Goal: Task Accomplishment & Management: Manage account settings

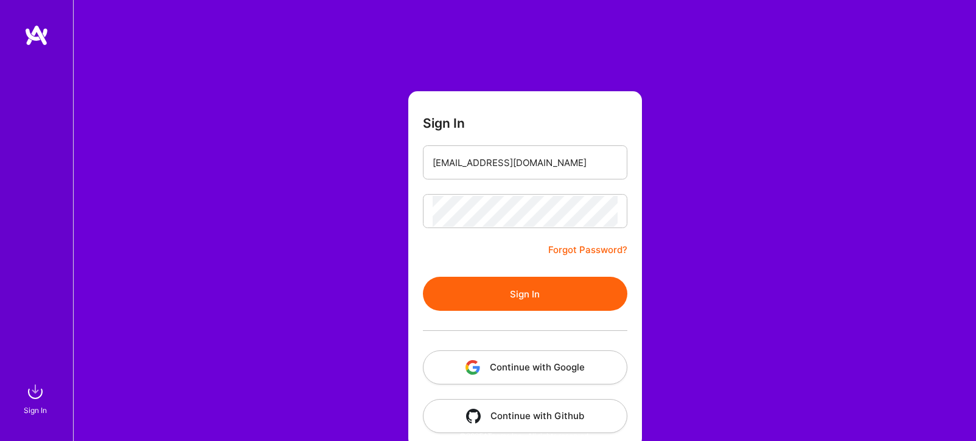
click at [520, 294] on button "Sign In" at bounding box center [525, 294] width 204 height 34
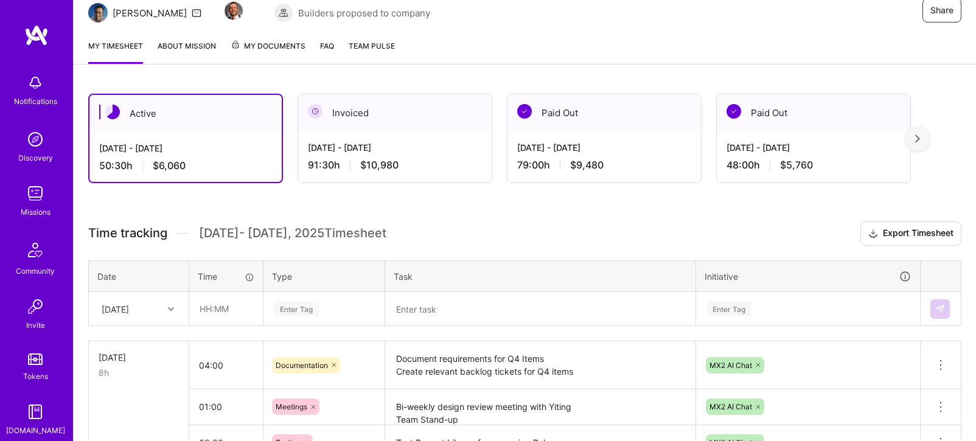
scroll to position [218, 0]
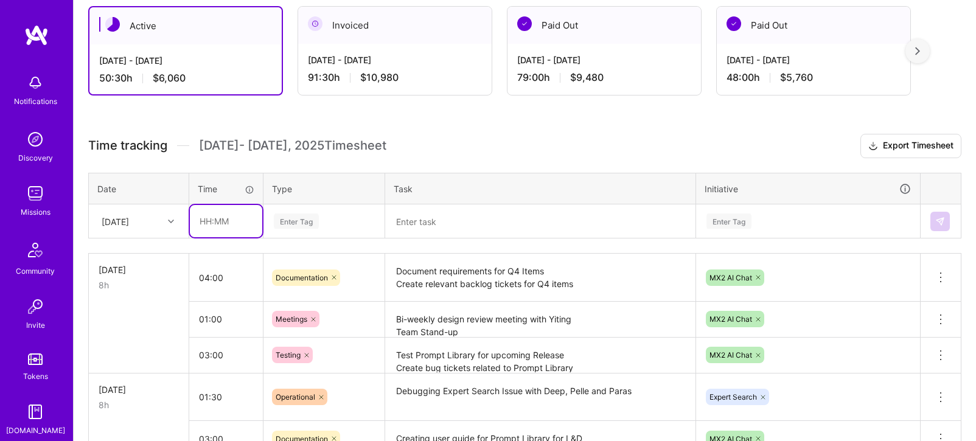
click at [193, 215] on input "text" at bounding box center [226, 221] width 72 height 32
type input "03:00"
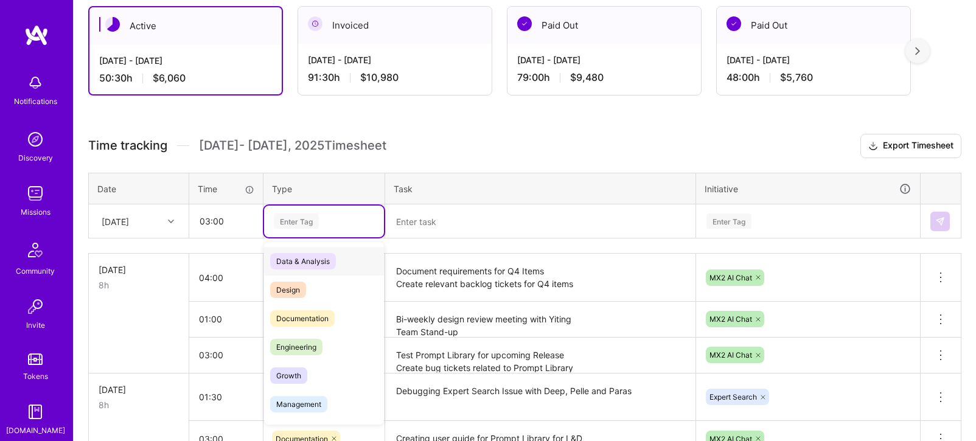
click at [325, 221] on div "Enter Tag" at bounding box center [324, 221] width 103 height 15
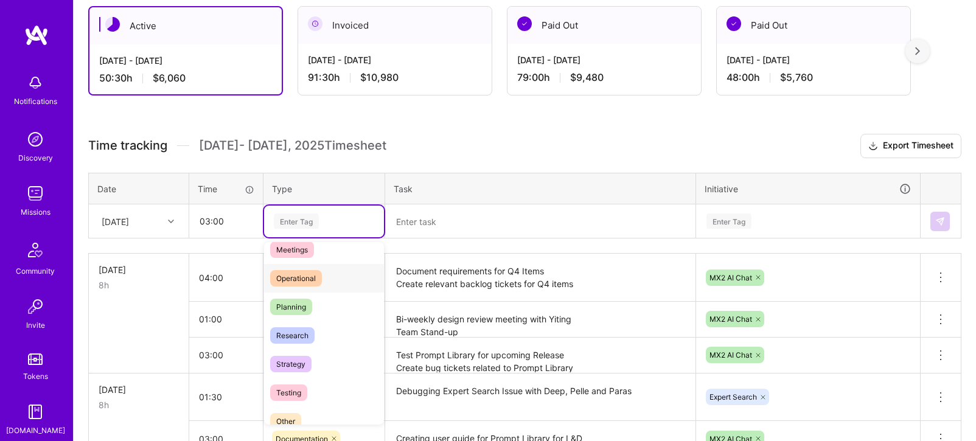
click at [319, 267] on div "Operational" at bounding box center [324, 278] width 120 height 29
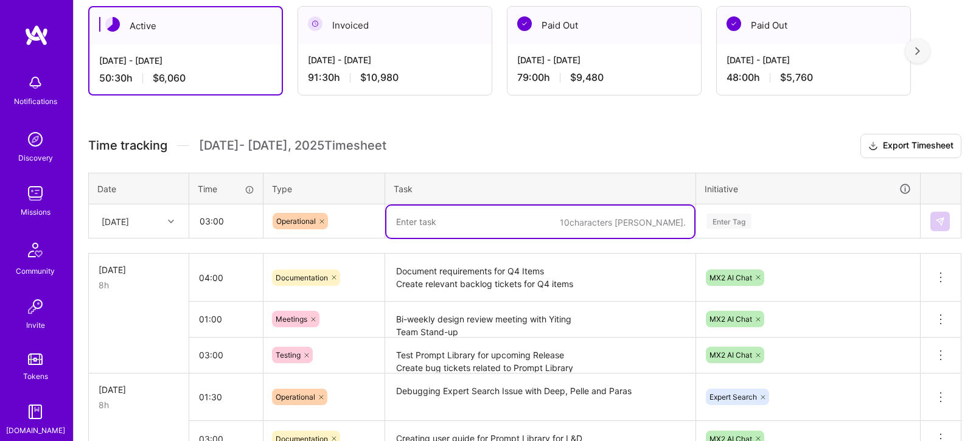
click at [409, 231] on textarea at bounding box center [540, 222] width 308 height 32
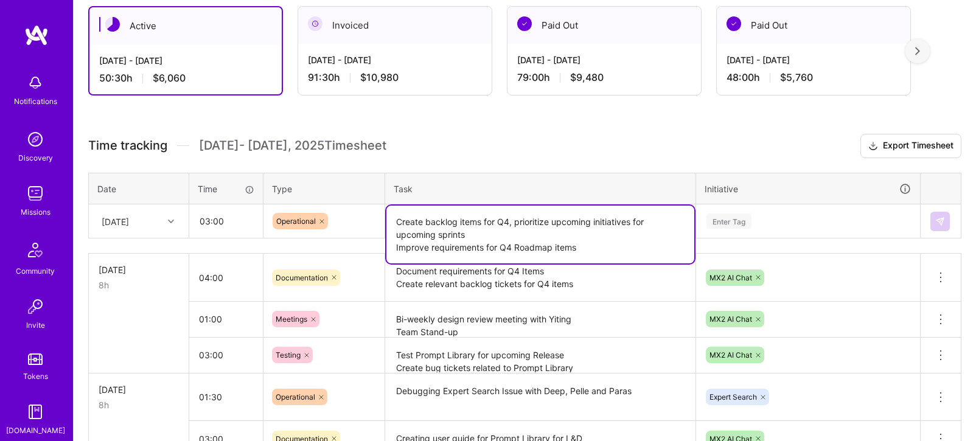
type textarea "Create backlog items for Q4, prioritize upcoming initiatives for upcoming sprin…"
click at [738, 228] on div "Enter Tag" at bounding box center [808, 222] width 223 height 32
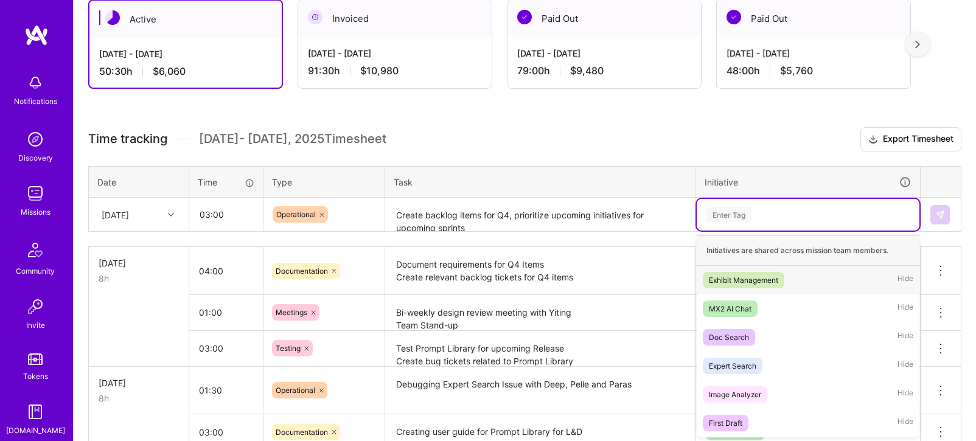
scroll to position [225, 0]
click at [740, 310] on div "MX2 AI Chat" at bounding box center [730, 308] width 43 height 13
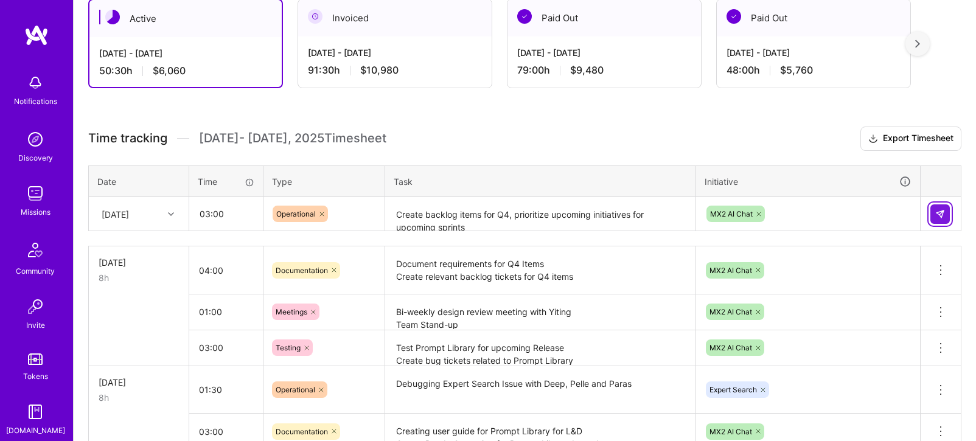
click at [946, 212] on button at bounding box center [939, 213] width 19 height 19
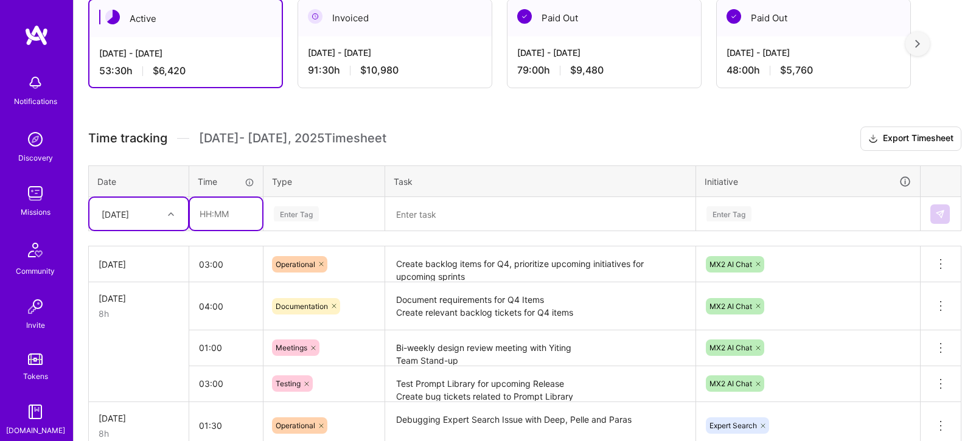
click at [208, 220] on input "text" at bounding box center [226, 214] width 72 height 32
type input "02:00"
click at [326, 214] on div "Enter Tag" at bounding box center [324, 213] width 103 height 15
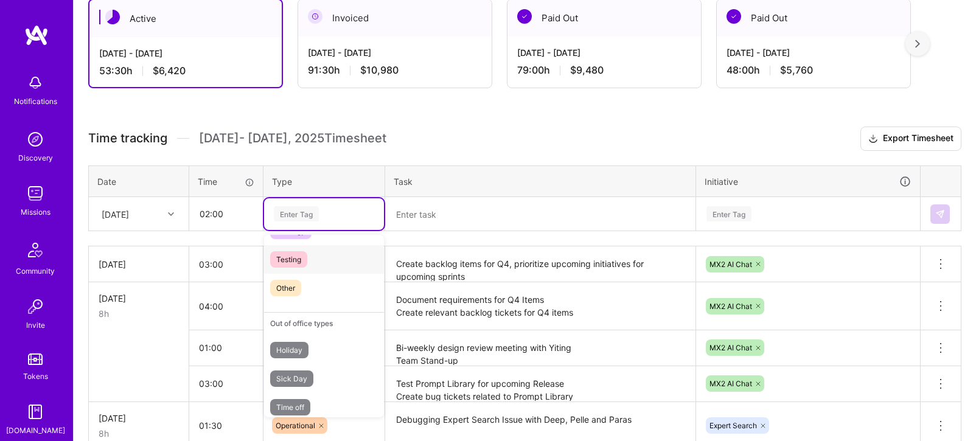
scroll to position [327, 0]
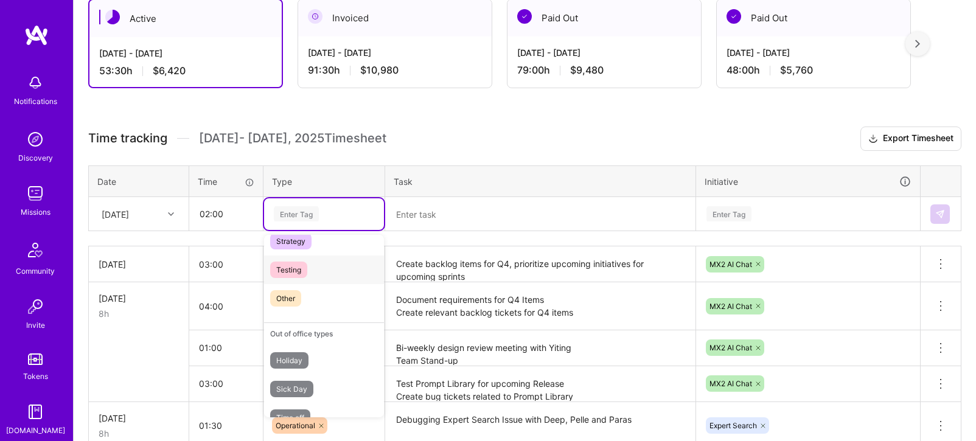
click at [296, 269] on span "Testing" at bounding box center [288, 270] width 37 height 16
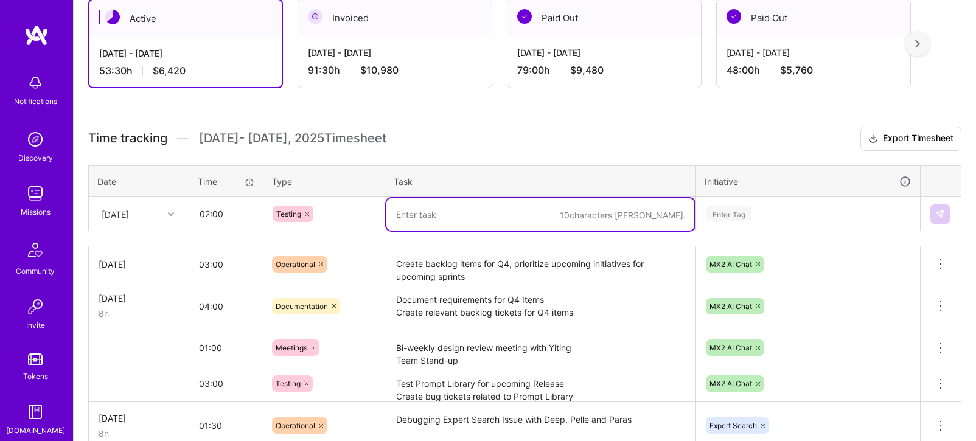
click at [443, 210] on textarea at bounding box center [540, 214] width 308 height 32
type textarea "Test Prompt Library for upcoming release"
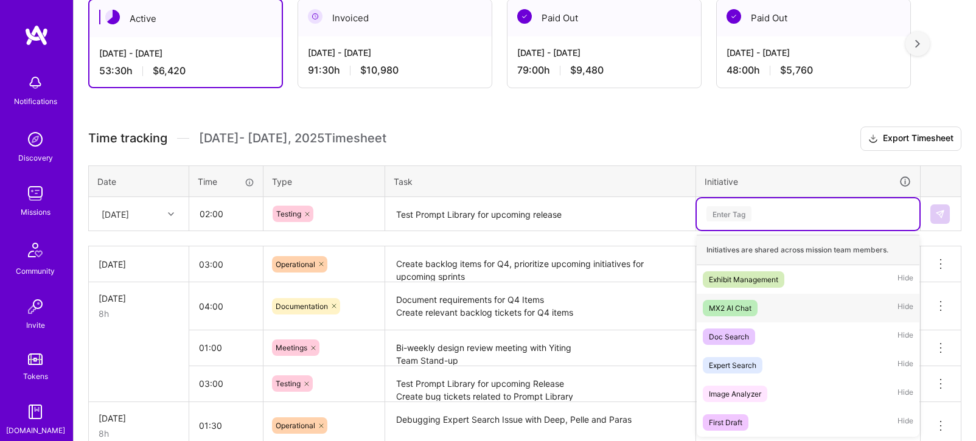
click at [729, 311] on div "MX2 AI Chat" at bounding box center [730, 308] width 43 height 13
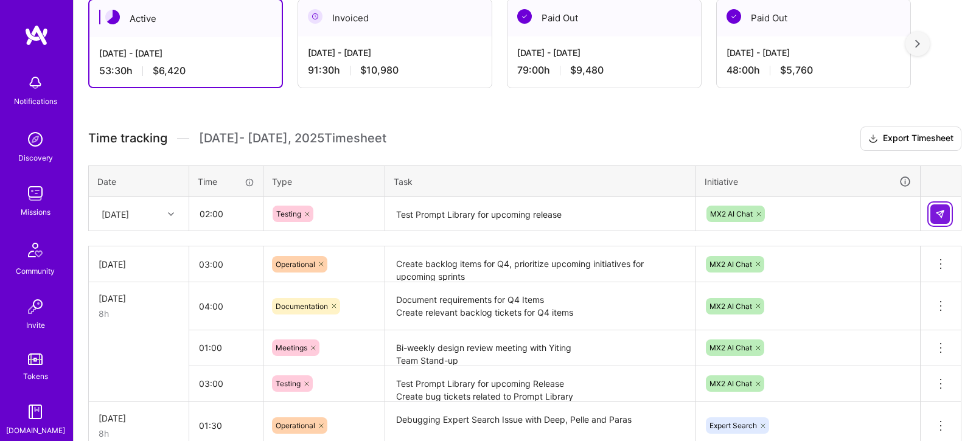
click at [933, 219] on button at bounding box center [939, 213] width 19 height 19
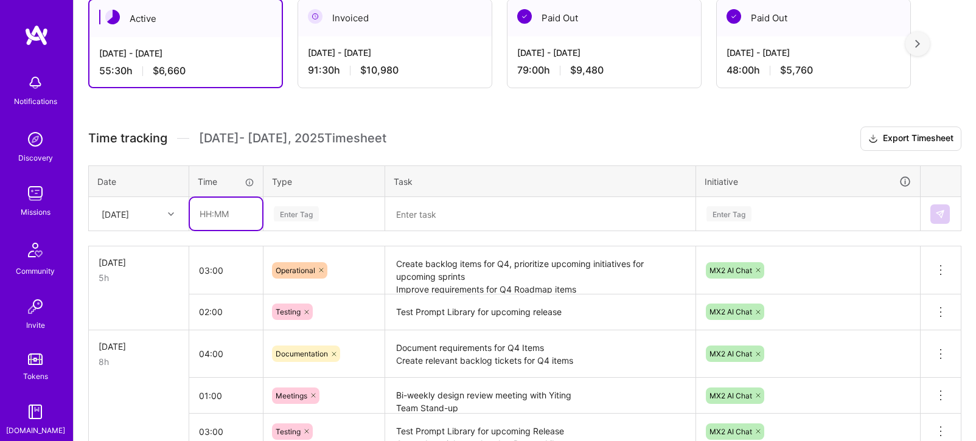
click at [203, 214] on input "text" at bounding box center [226, 214] width 72 height 32
type input "02:00"
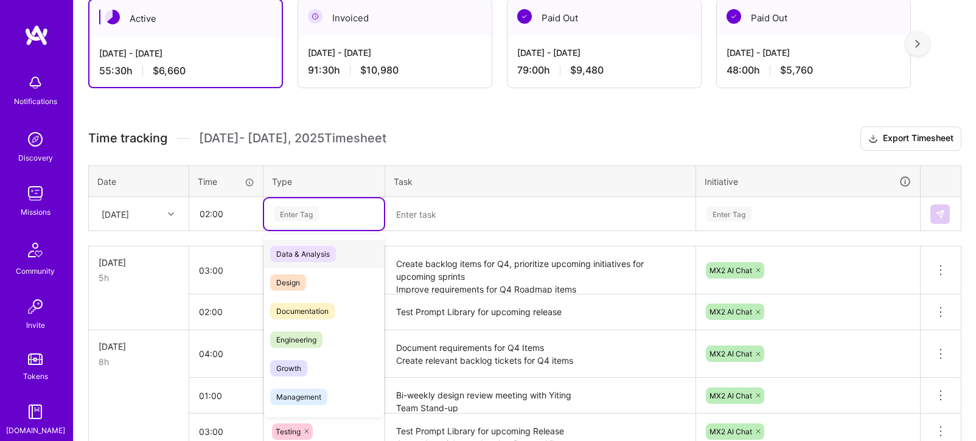
click at [291, 212] on div "Enter Tag" at bounding box center [296, 213] width 45 height 19
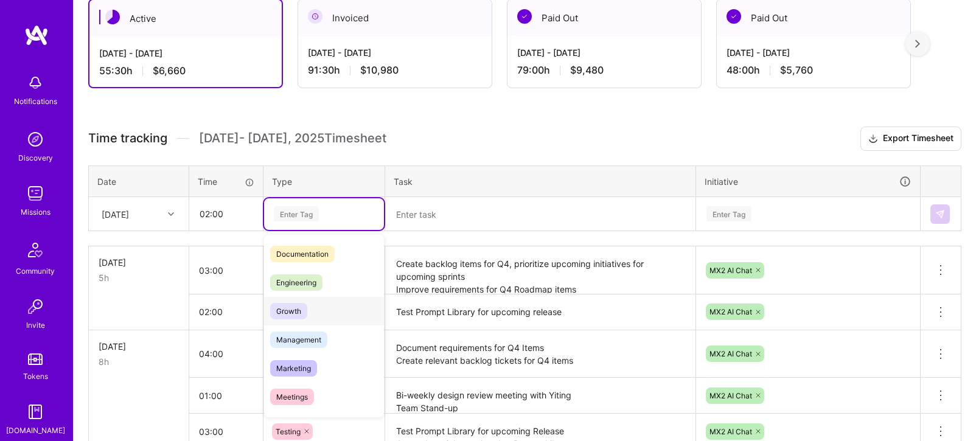
scroll to position [30, 0]
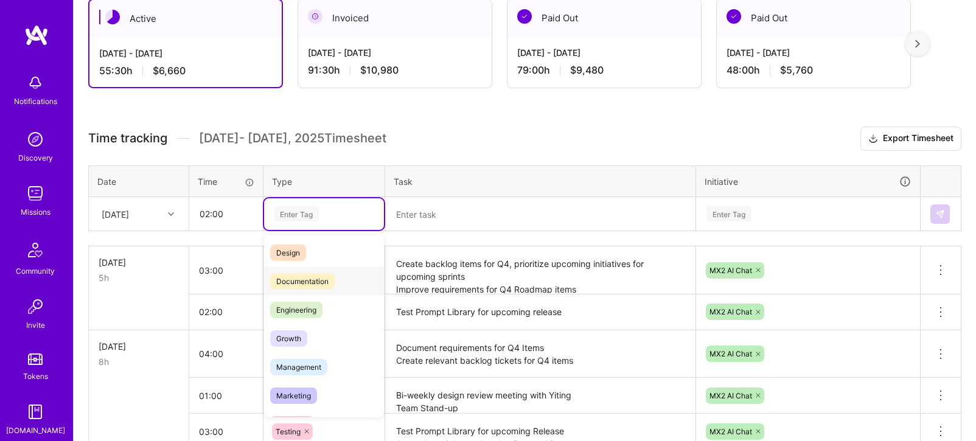
click at [317, 282] on span "Documentation" at bounding box center [302, 281] width 64 height 16
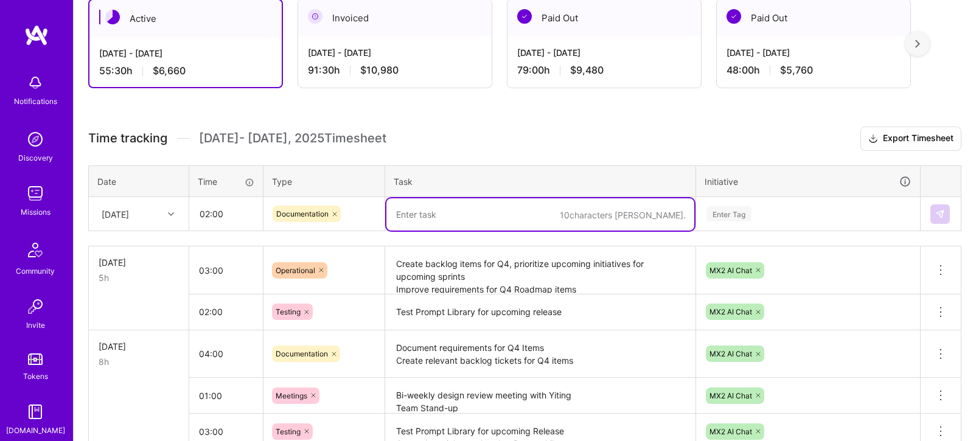
click at [454, 215] on textarea at bounding box center [540, 214] width 308 height 32
type textarea "Create Pendo Guide for Prompt Library"
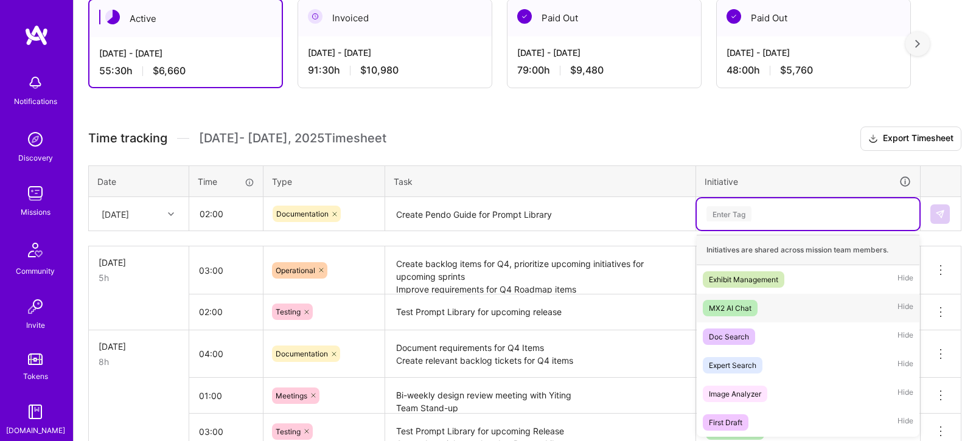
click at [723, 318] on div "MX2 AI Chat Hide" at bounding box center [808, 308] width 223 height 29
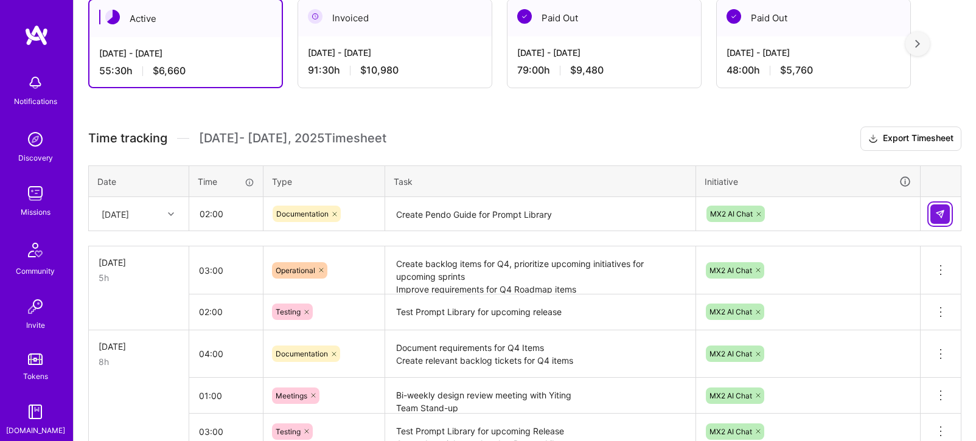
click at [939, 213] on img at bounding box center [940, 214] width 10 height 10
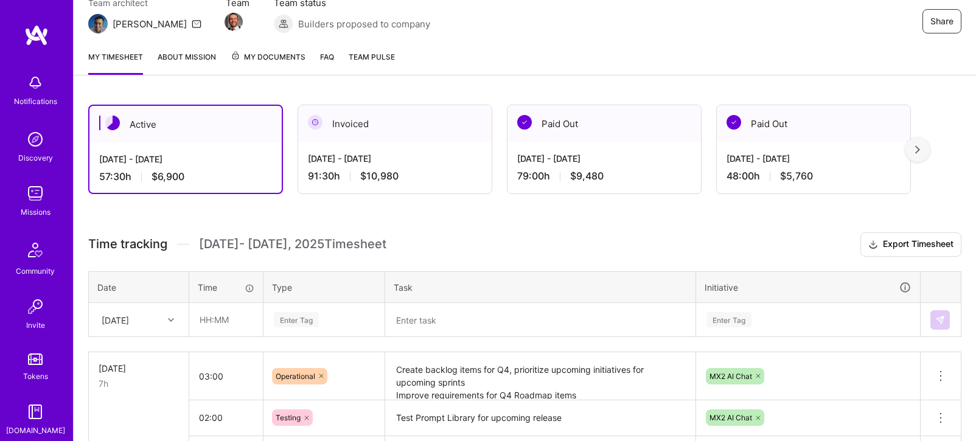
scroll to position [0, 0]
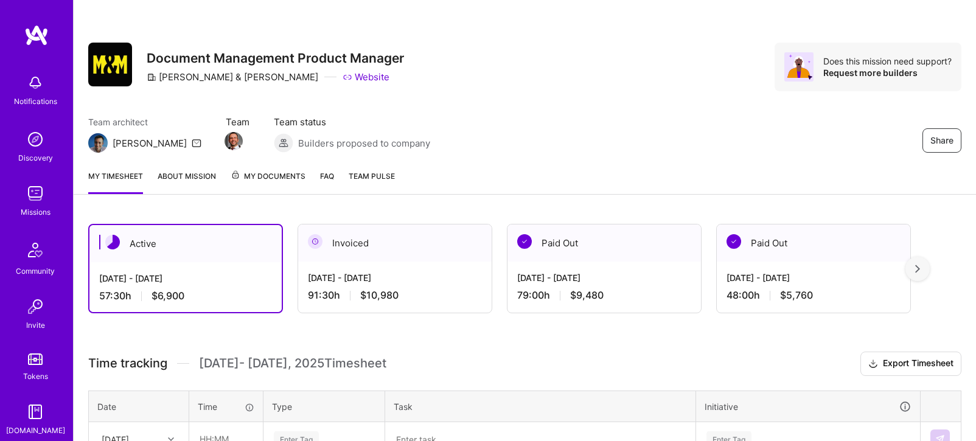
click at [42, 196] on img at bounding box center [35, 193] width 24 height 24
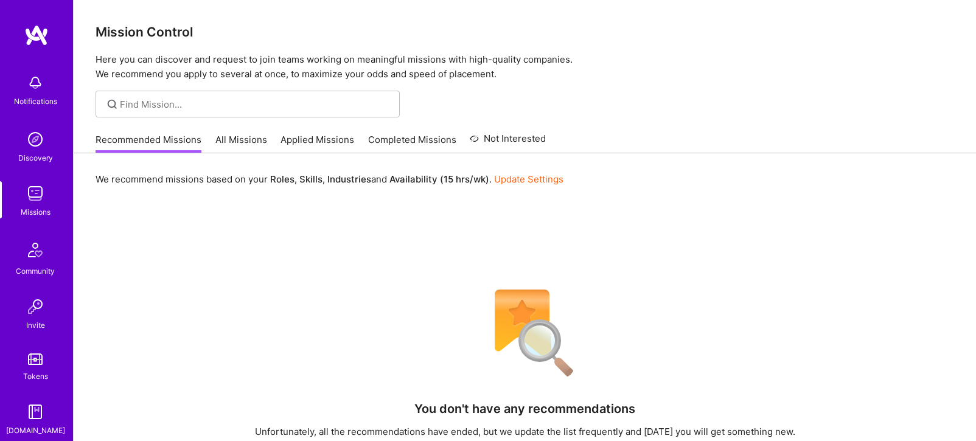
click at [259, 138] on link "All Missions" at bounding box center [241, 143] width 52 height 20
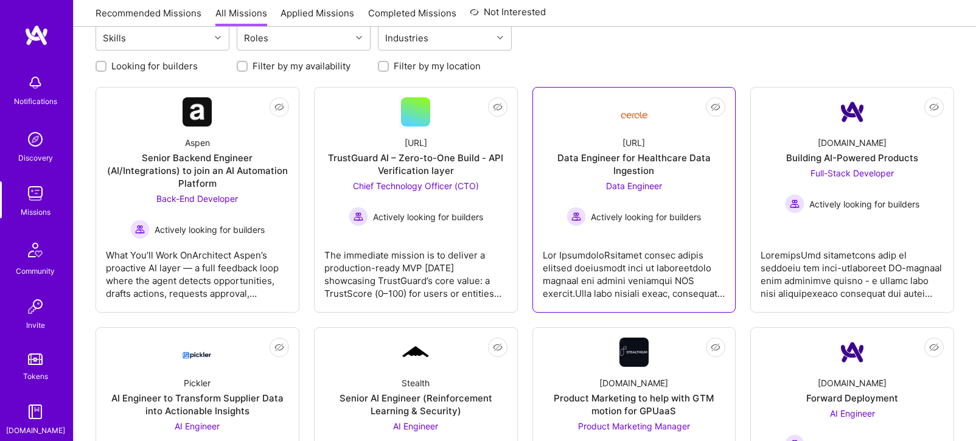
scroll to position [144, 0]
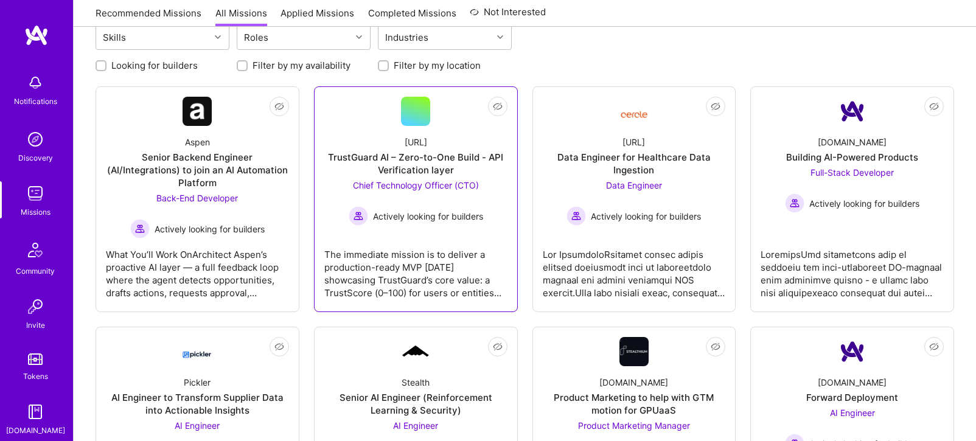
click at [424, 160] on div "TrustGuard AI – Zero-to-One Build - API Verification layer" at bounding box center [415, 164] width 183 height 26
